Goal: Transaction & Acquisition: Purchase product/service

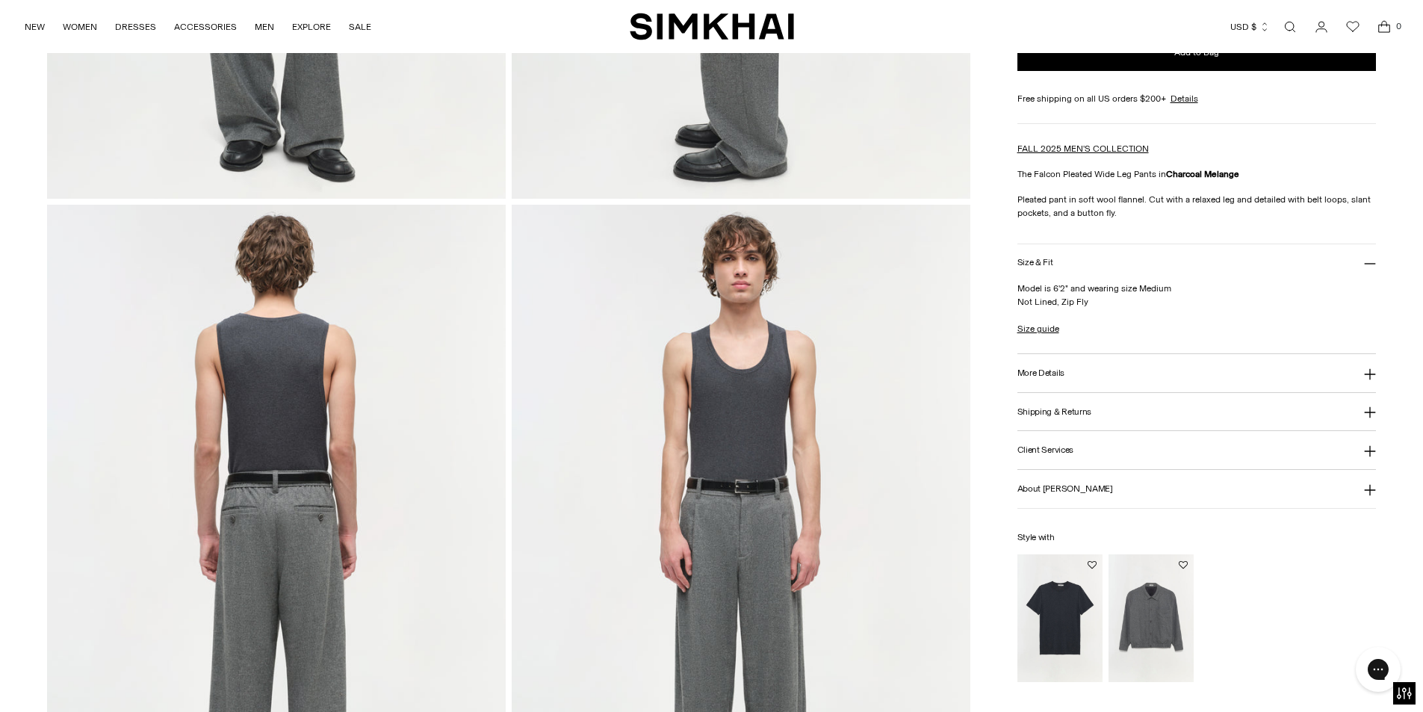
scroll to position [971, 0]
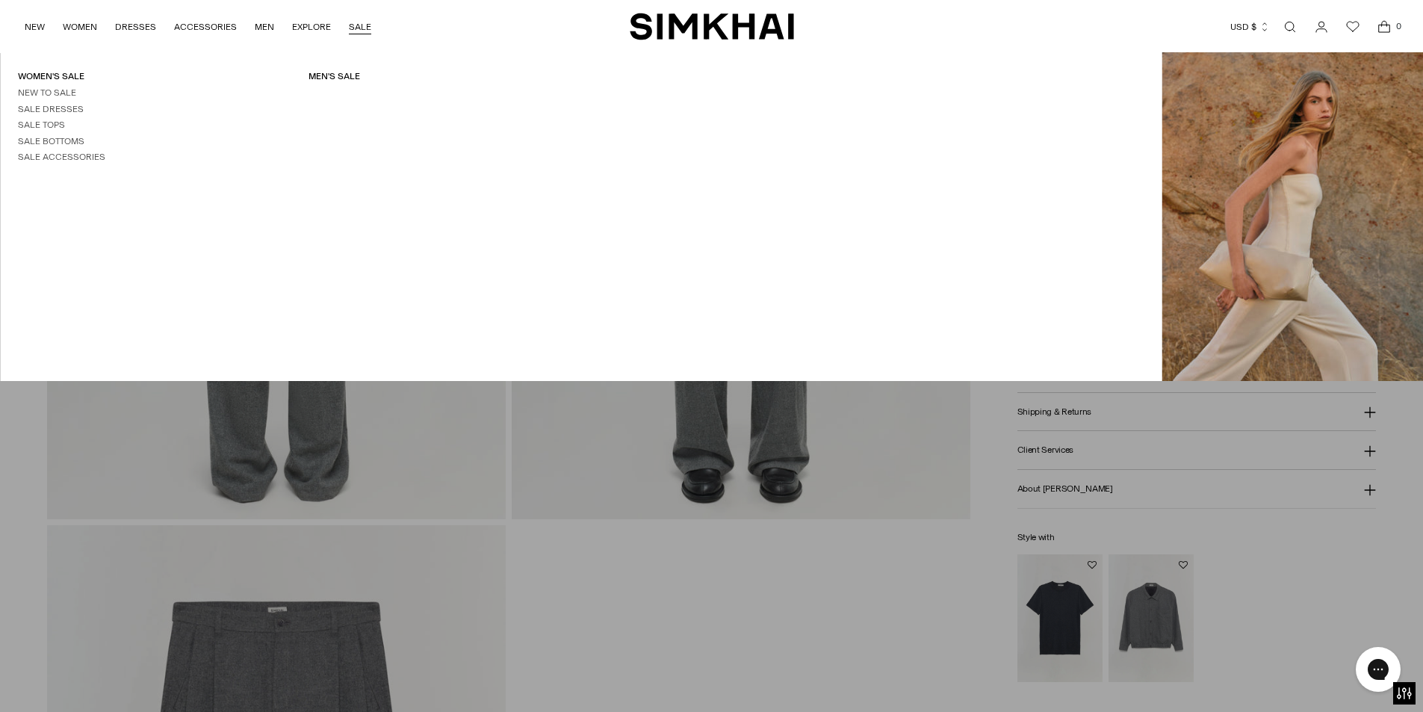
click at [358, 32] on link "SALE" at bounding box center [360, 26] width 22 height 33
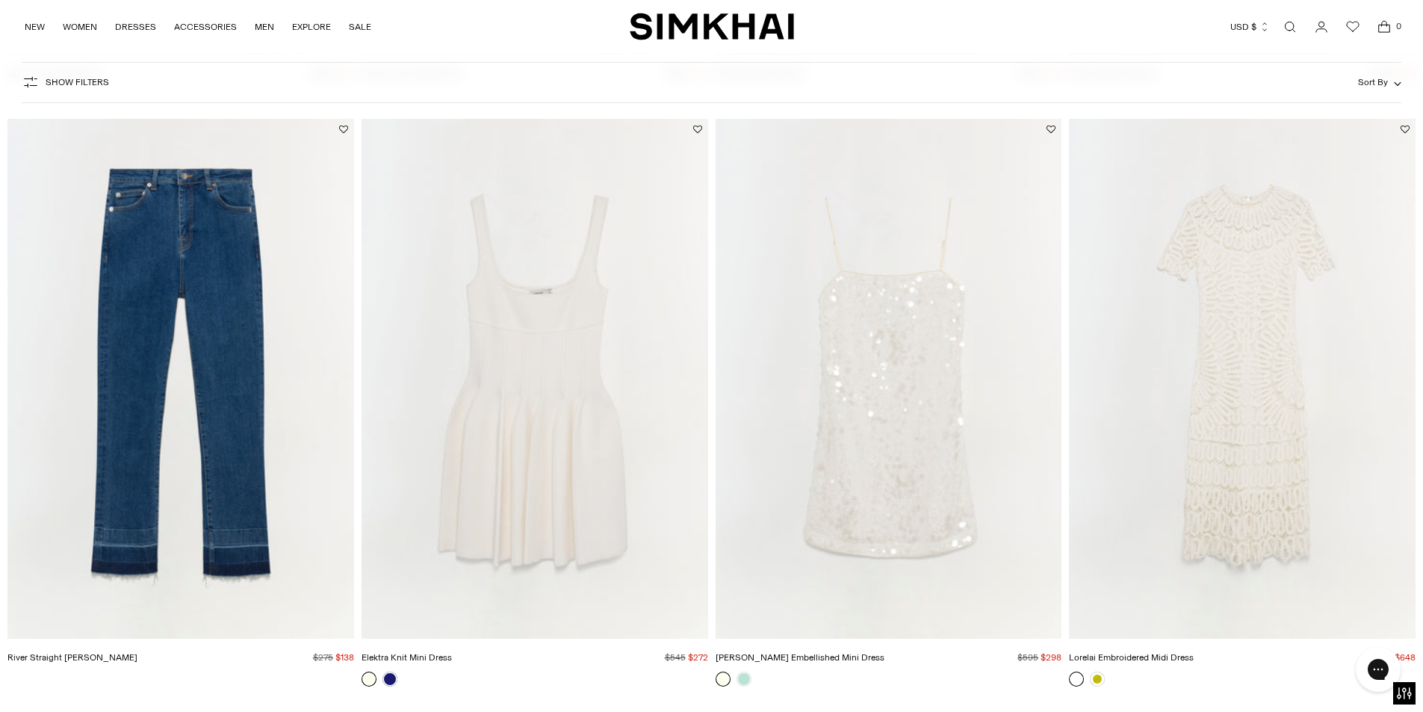
scroll to position [747, 0]
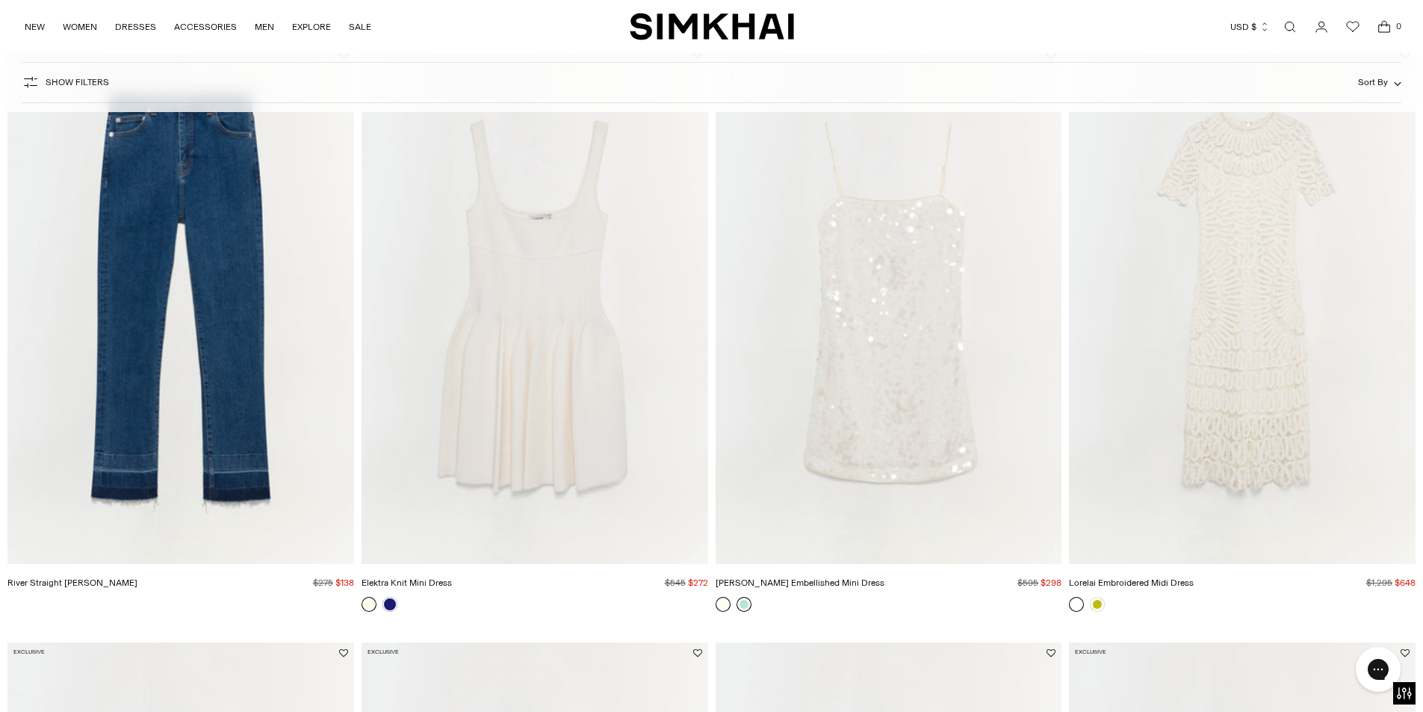
click at [745, 603] on link at bounding box center [743, 604] width 15 height 15
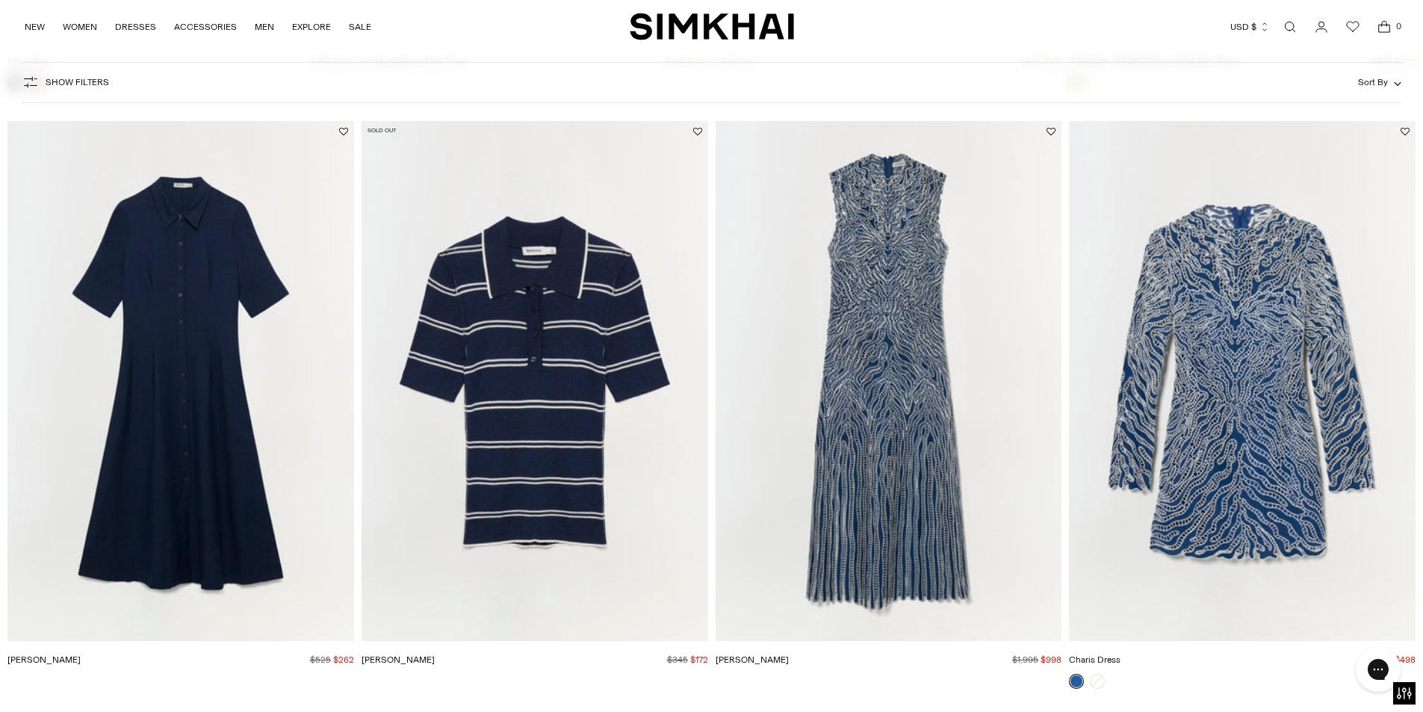
scroll to position [3660, 0]
